Goal: Task Accomplishment & Management: Use online tool/utility

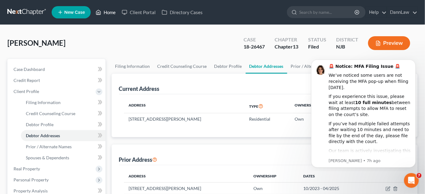
click at [108, 15] on link "Home" at bounding box center [106, 12] width 26 height 11
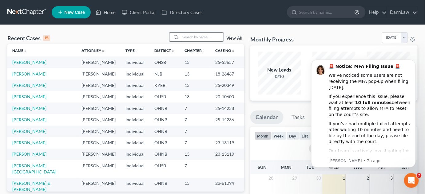
click at [203, 38] on input "search" at bounding box center [201, 37] width 43 height 9
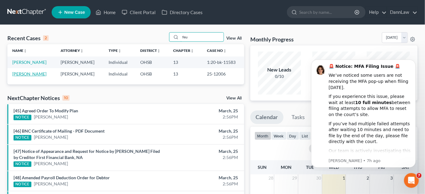
type input "feu"
click at [24, 75] on link "[PERSON_NAME]" at bounding box center [29, 73] width 34 height 5
select select "2"
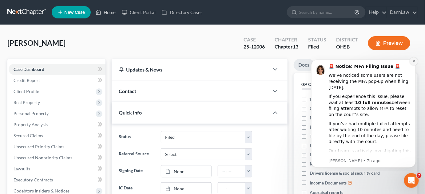
click at [413, 61] on icon "Dismiss notification" at bounding box center [413, 60] width 3 height 3
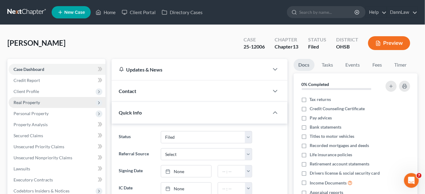
click at [42, 105] on span "Real Property" at bounding box center [57, 102] width 97 height 11
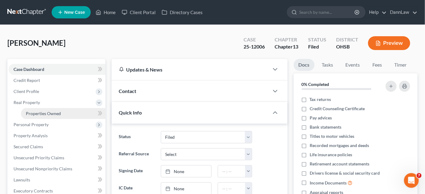
click at [48, 112] on span "Properties Owned" at bounding box center [43, 113] width 35 height 5
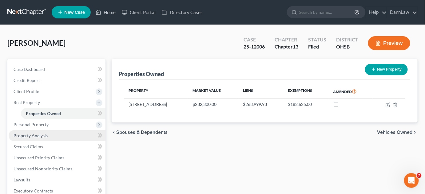
click at [59, 136] on link "Property Analysis" at bounding box center [57, 135] width 97 height 11
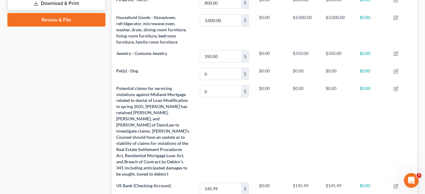
scroll to position [290, 0]
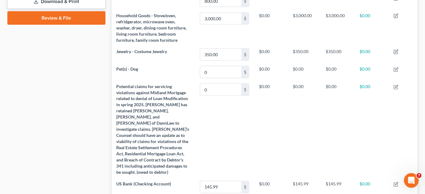
click at [76, 101] on div "Case Dashboard Payments Invoices Payments Payments Credit Report Client Profile" at bounding box center [56, 10] width 104 height 482
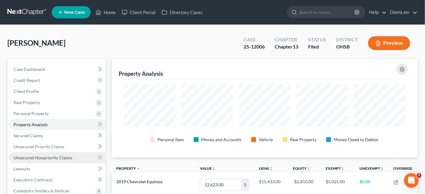
click at [55, 156] on span "Unsecured Nonpriority Claims" at bounding box center [43, 157] width 59 height 5
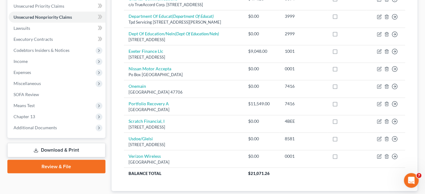
scroll to position [191, 0]
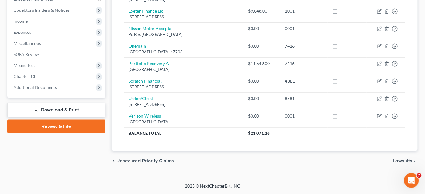
click at [89, 148] on div "Case Dashboard Payments Invoices Payments Payments Credit Report Client Profile" at bounding box center [56, 24] width 104 height 293
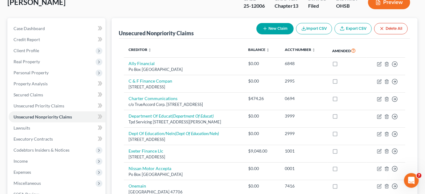
scroll to position [34, 0]
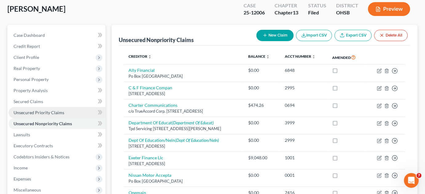
click at [58, 113] on span "Unsecured Priority Claims" at bounding box center [39, 112] width 51 height 5
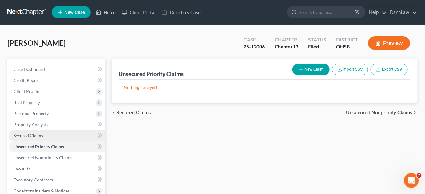
click at [47, 135] on link "Secured Claims" at bounding box center [57, 135] width 97 height 11
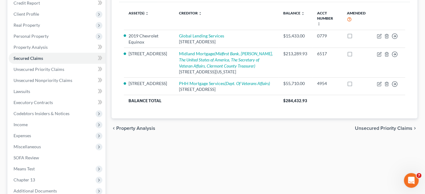
scroll to position [78, 0]
